Goal: Transaction & Acquisition: Purchase product/service

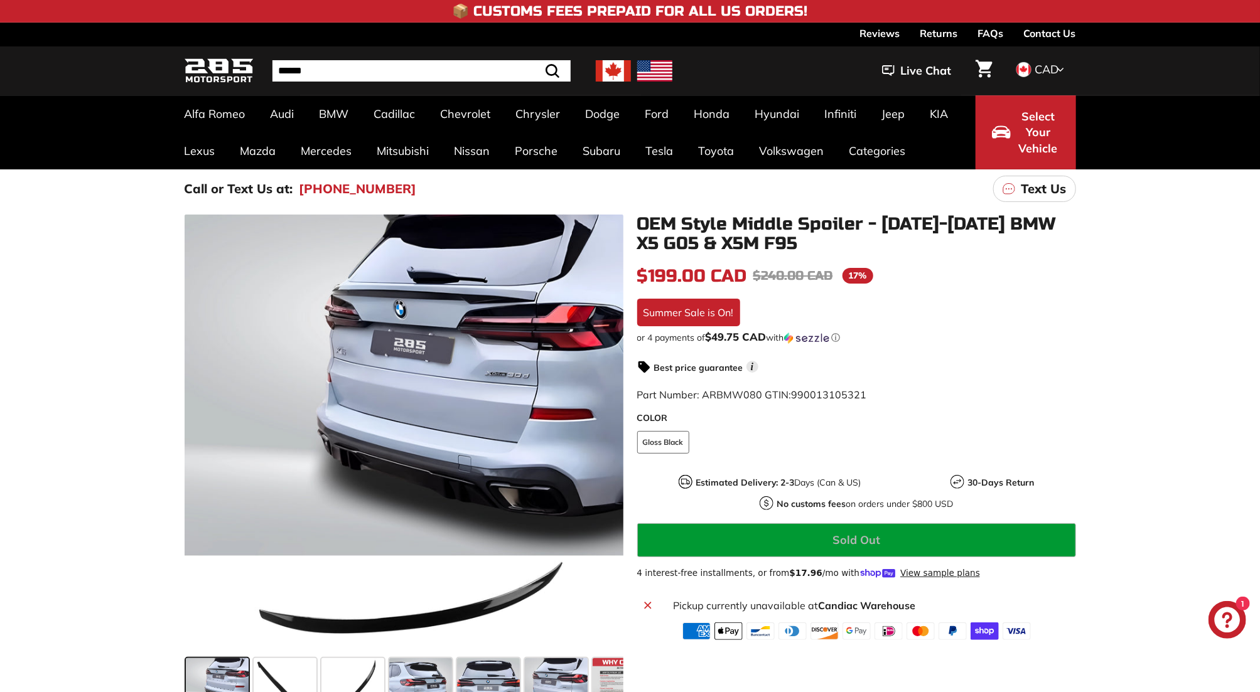
drag, startPoint x: 791, startPoint y: 246, endPoint x: 770, endPoint y: 250, distance: 21.1
click at [770, 250] on h1 "OEM Style Middle Spoiler - [DATE]-[DATE] BMW X5 G05 & X5M F95" at bounding box center [856, 234] width 439 height 39
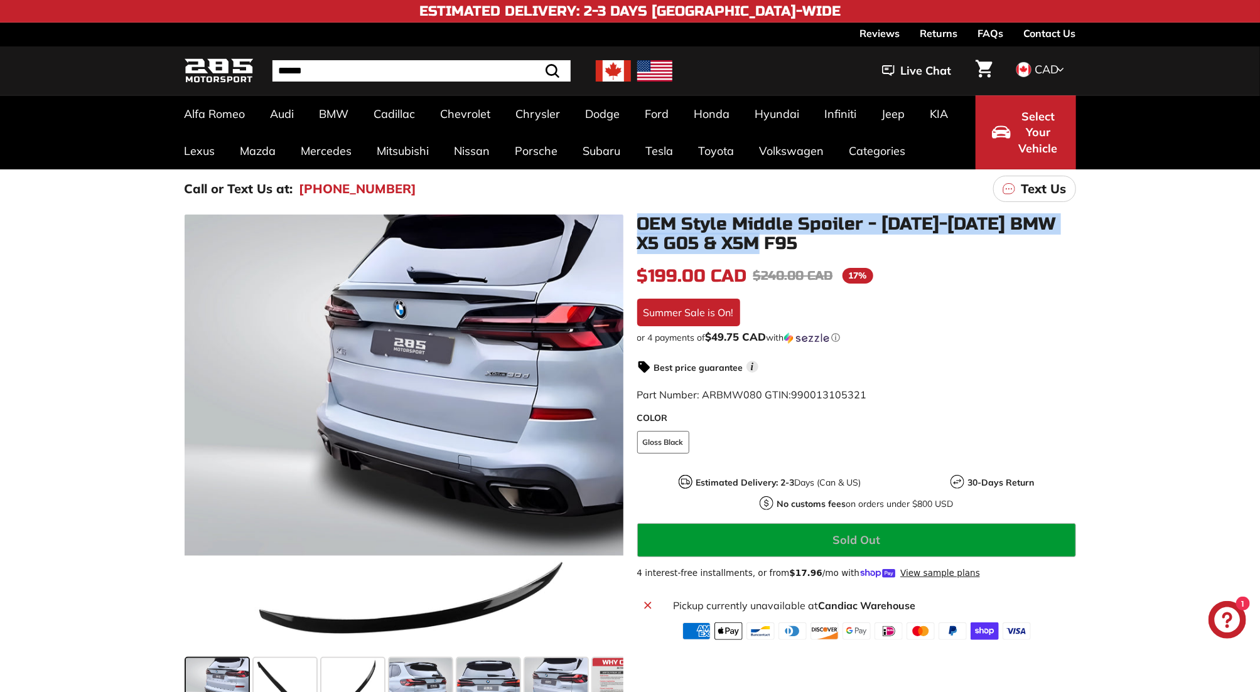
drag, startPoint x: 778, startPoint y: 243, endPoint x: 642, endPoint y: 225, distance: 137.4
click at [642, 225] on h1 "OEM Style Middle Spoiler - [DATE]-[DATE] BMW X5 G05 & X5M F95" at bounding box center [856, 234] width 439 height 39
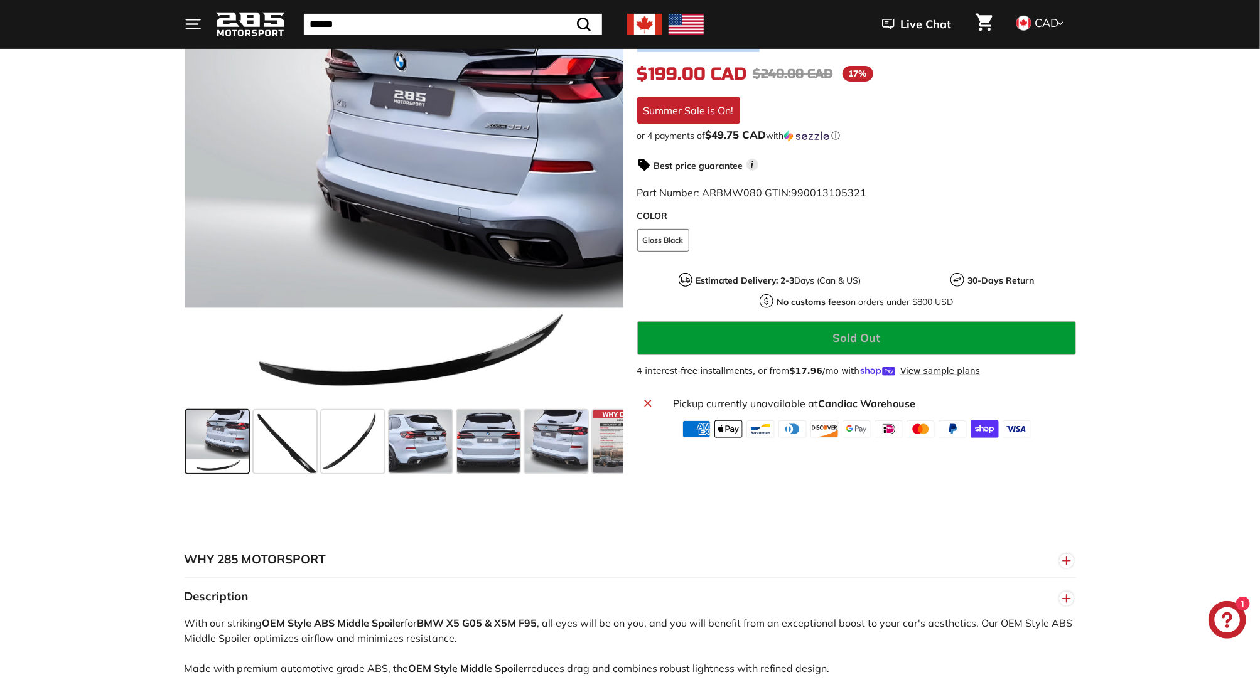
scroll to position [139, 0]
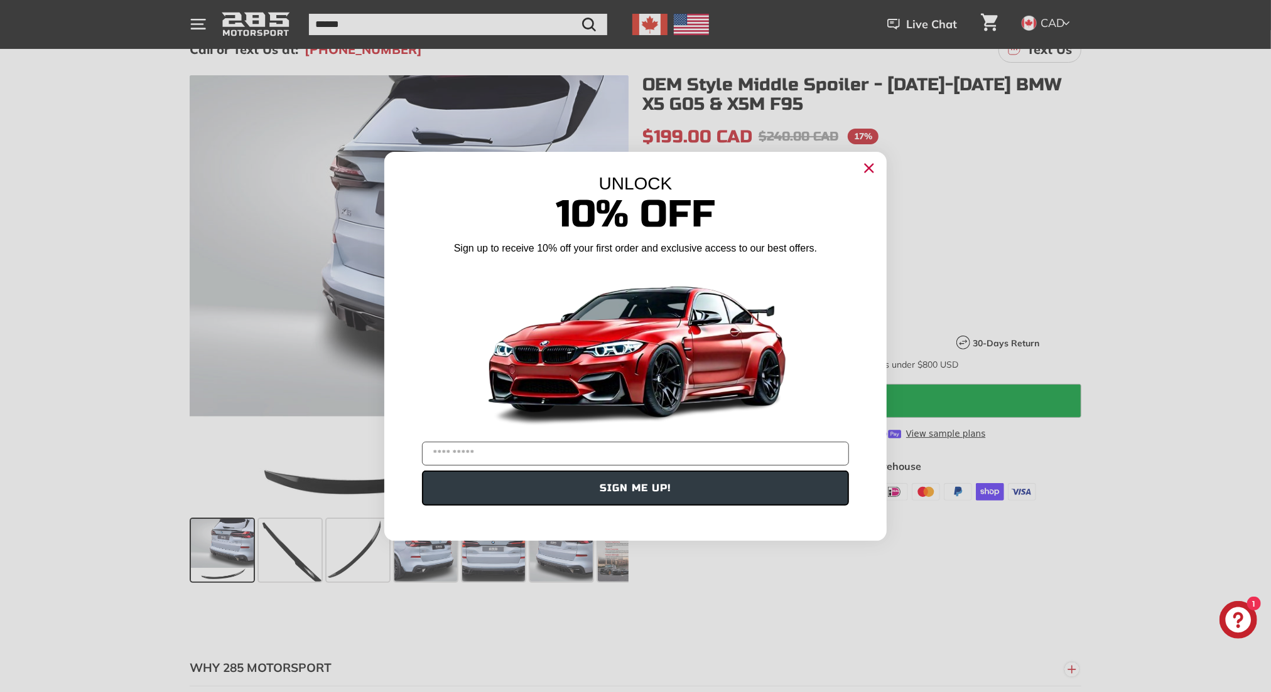
click at [866, 168] on circle "Close dialog" at bounding box center [868, 167] width 19 height 19
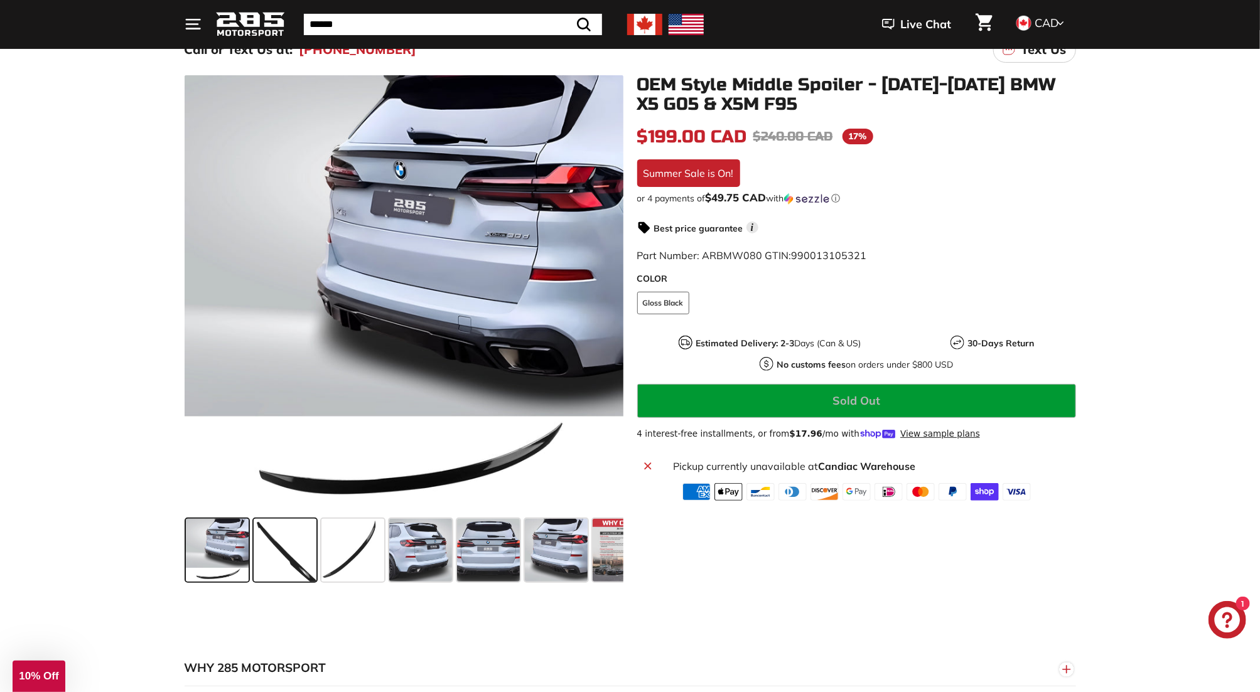
click at [277, 542] on span at bounding box center [285, 550] width 63 height 63
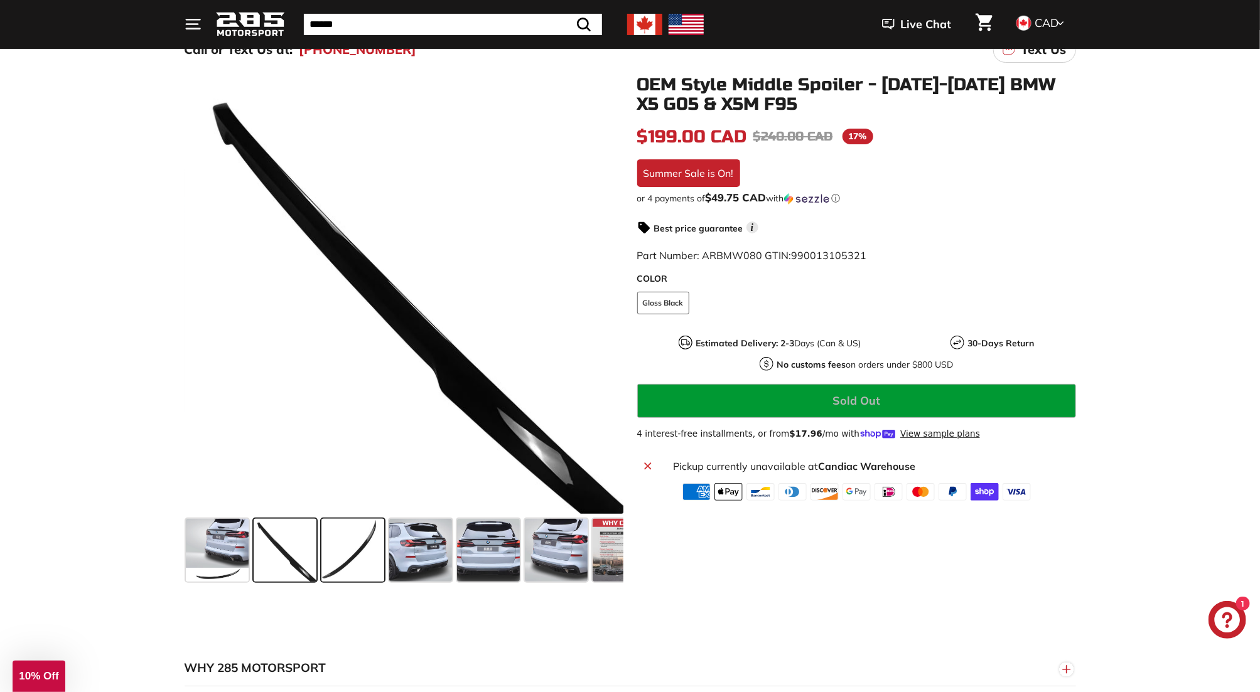
click at [350, 546] on span at bounding box center [352, 550] width 63 height 63
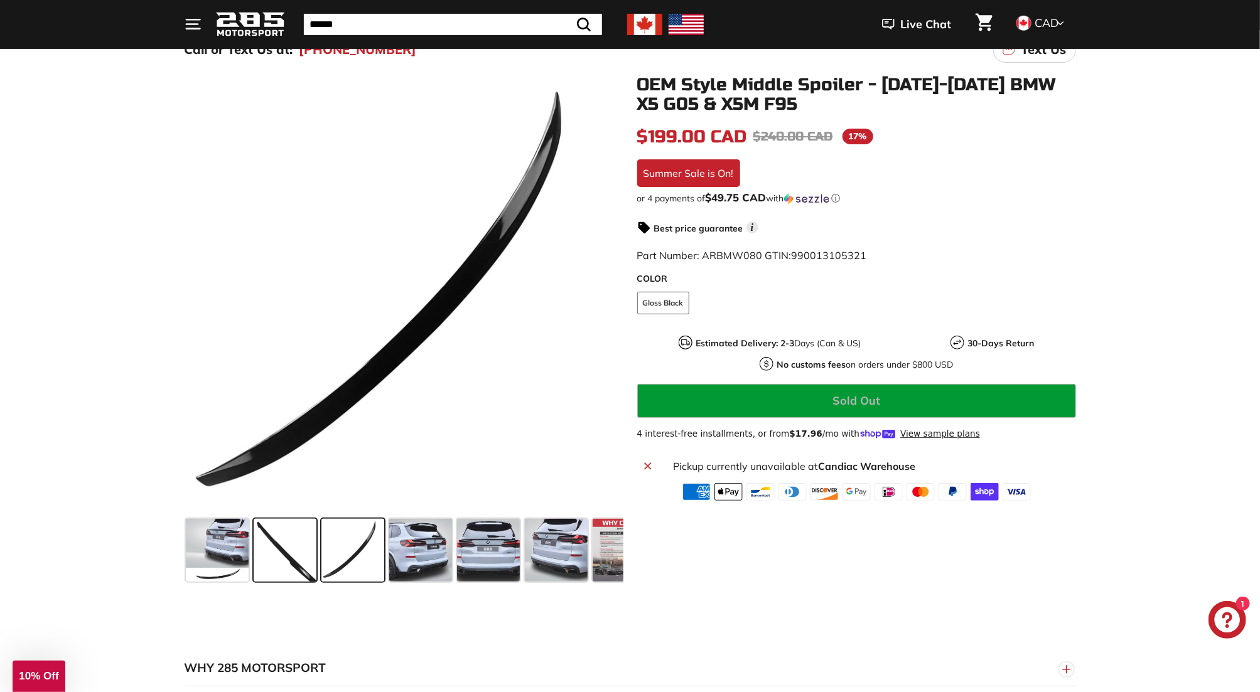
click at [295, 550] on span at bounding box center [285, 550] width 63 height 63
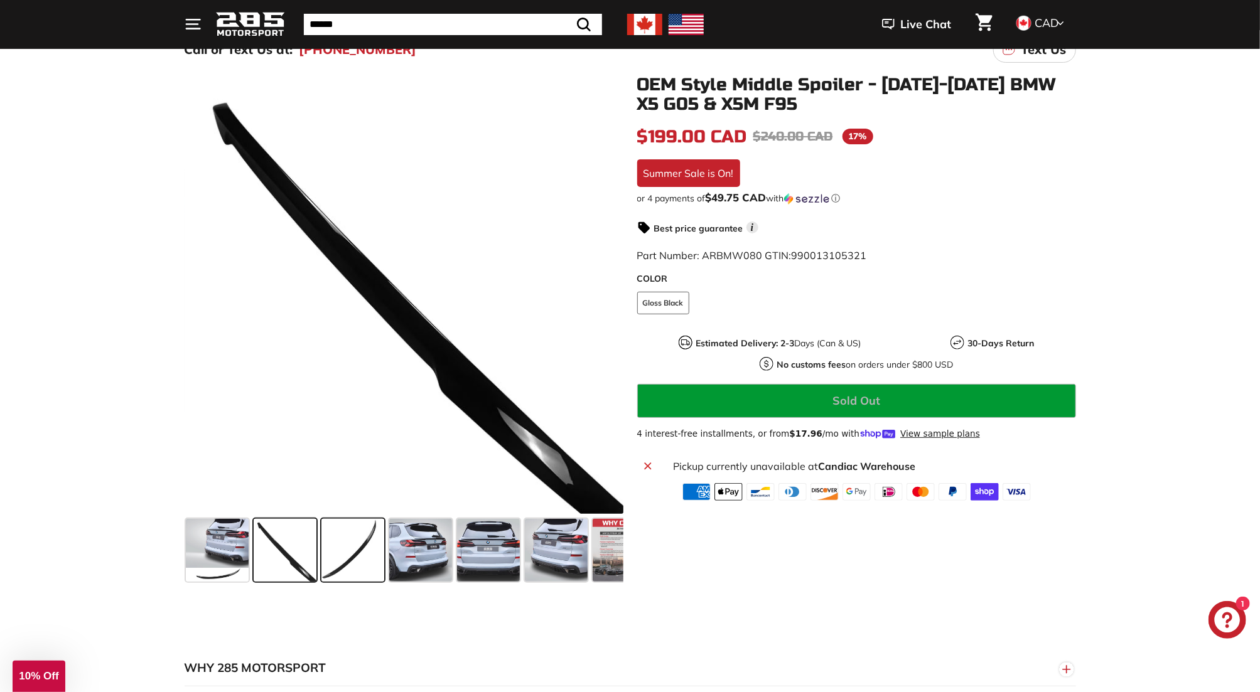
click at [353, 554] on span at bounding box center [352, 550] width 63 height 63
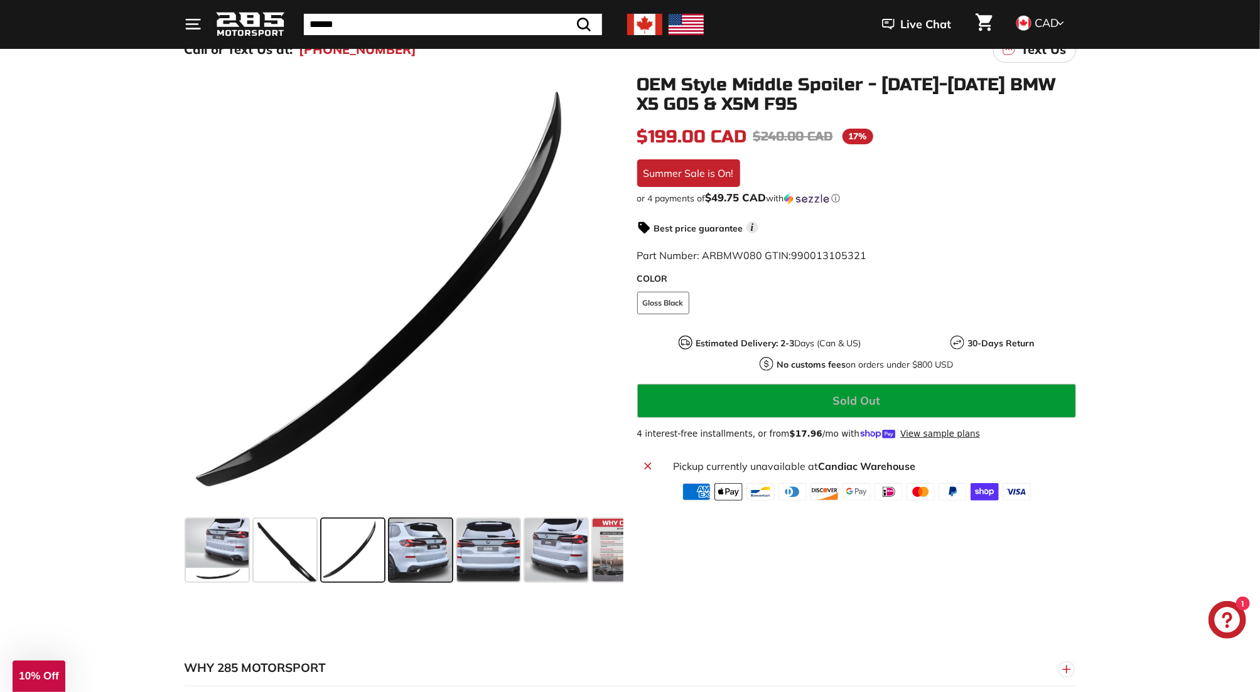
click at [416, 550] on span at bounding box center [420, 550] width 63 height 63
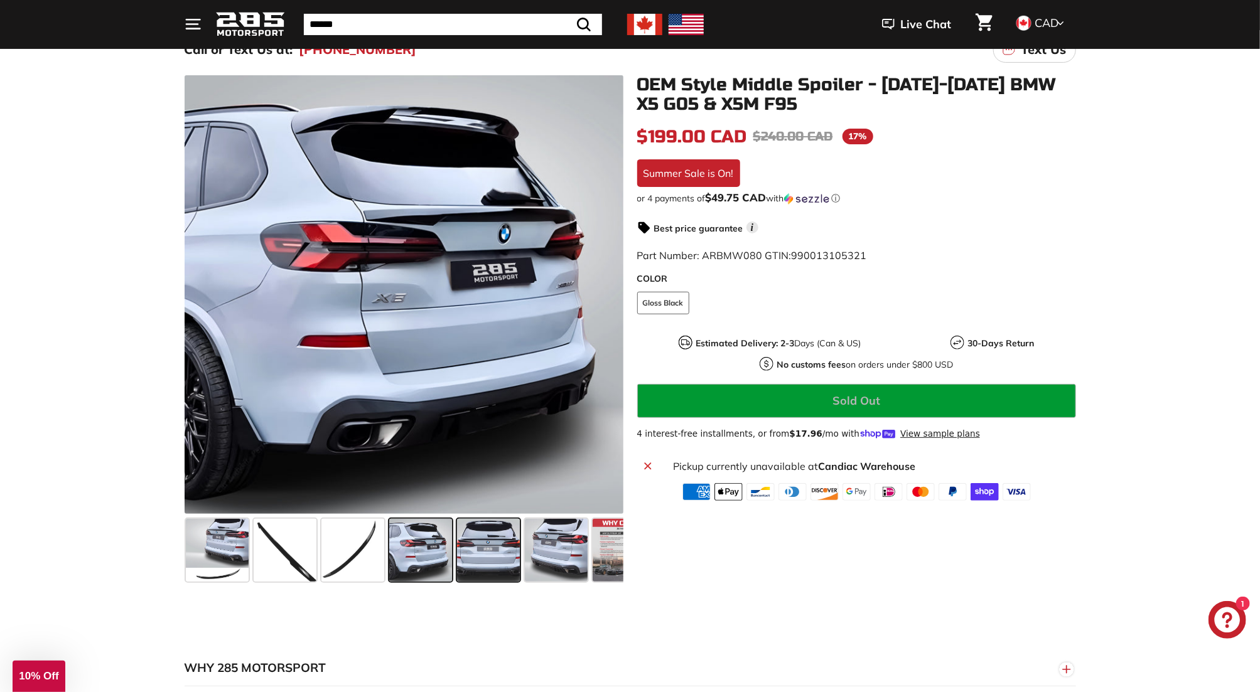
click at [485, 551] on span at bounding box center [488, 550] width 63 height 63
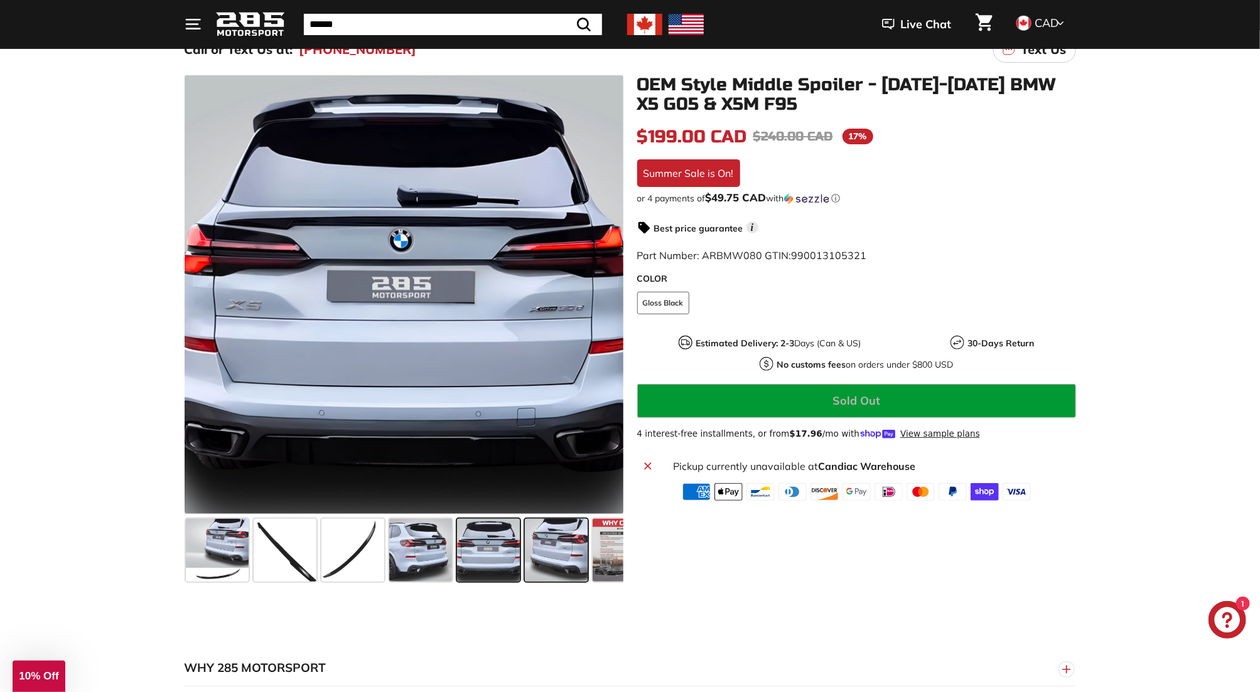
click at [537, 552] on span at bounding box center [556, 550] width 63 height 63
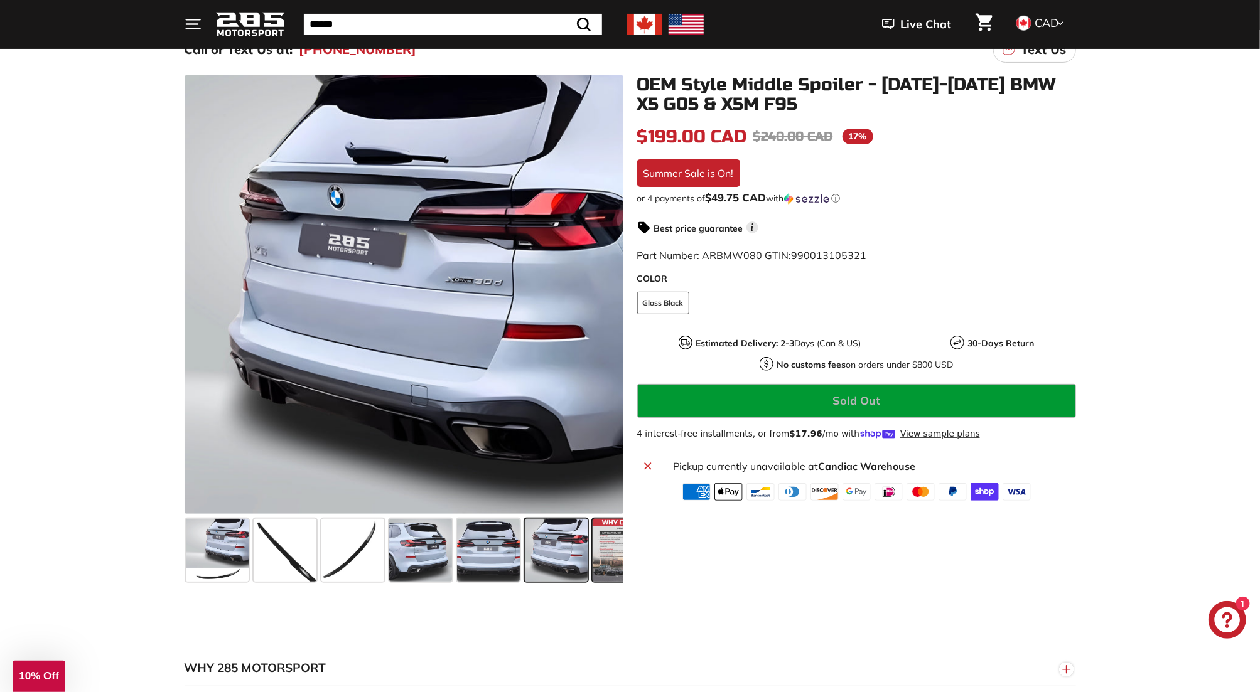
click at [606, 551] on span at bounding box center [624, 550] width 63 height 63
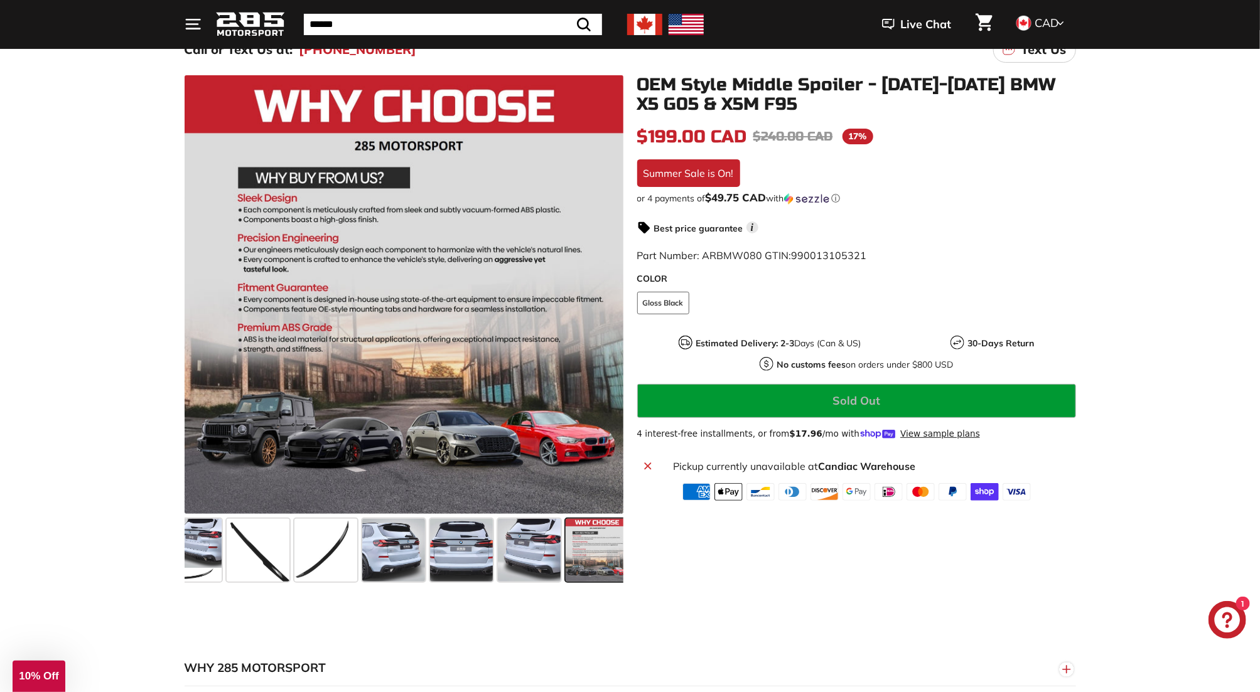
scroll to position [0, 33]
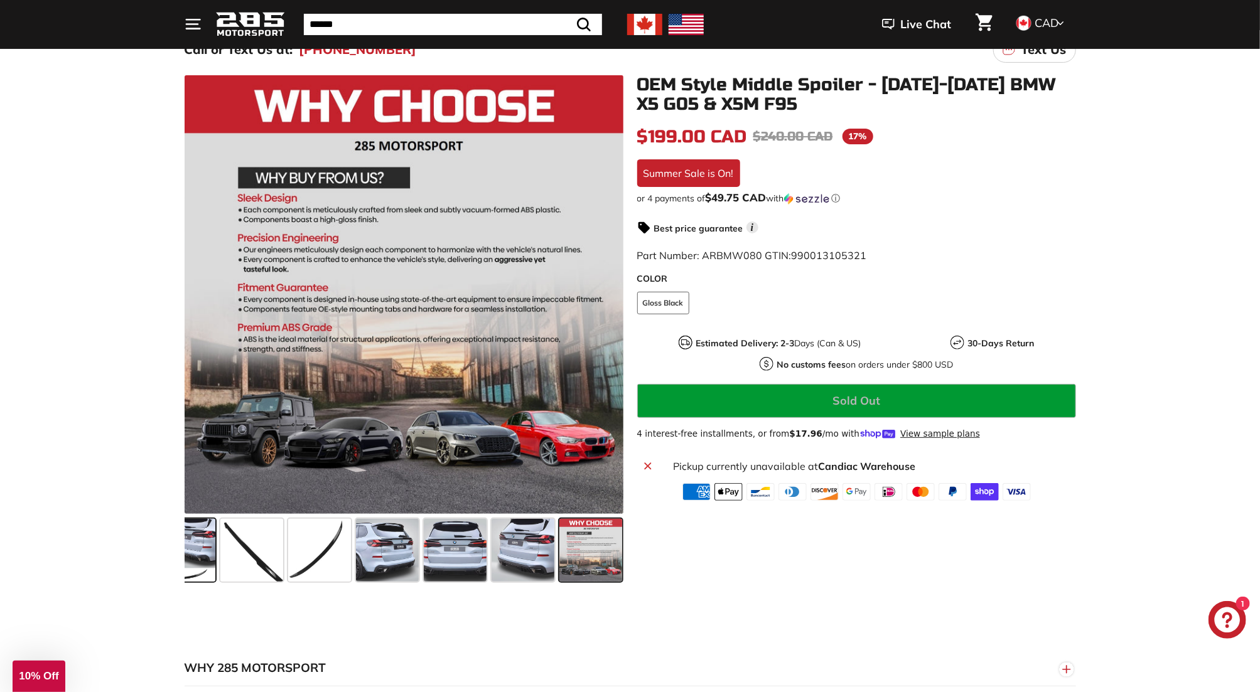
click at [205, 549] on span at bounding box center [184, 550] width 63 height 63
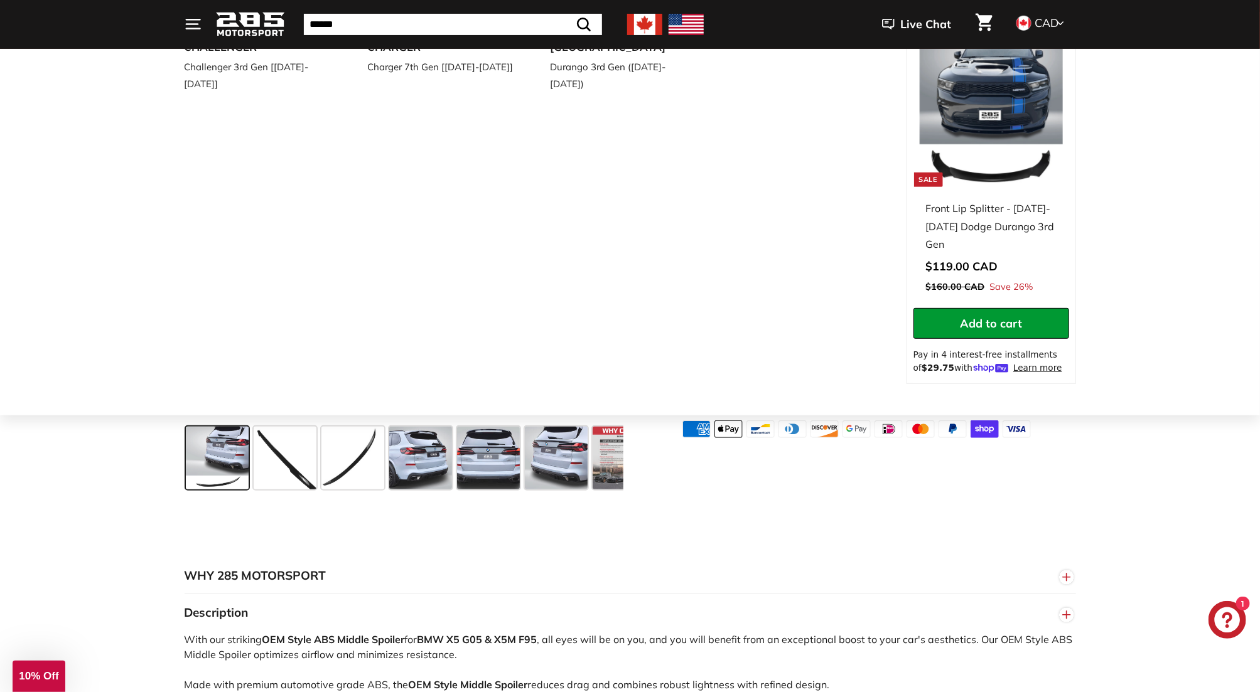
scroll to position [279, 0]
